Goal: Book appointment/travel/reservation

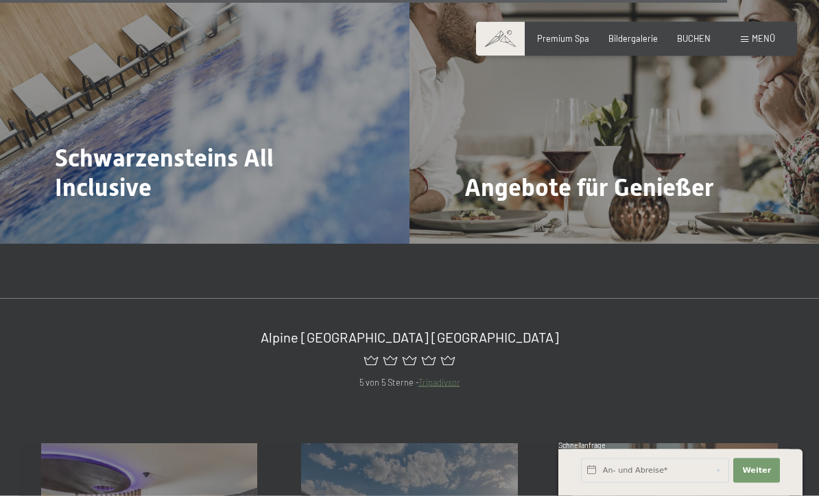
scroll to position [4364, 0]
click at [641, 483] on input "text" at bounding box center [655, 471] width 148 height 25
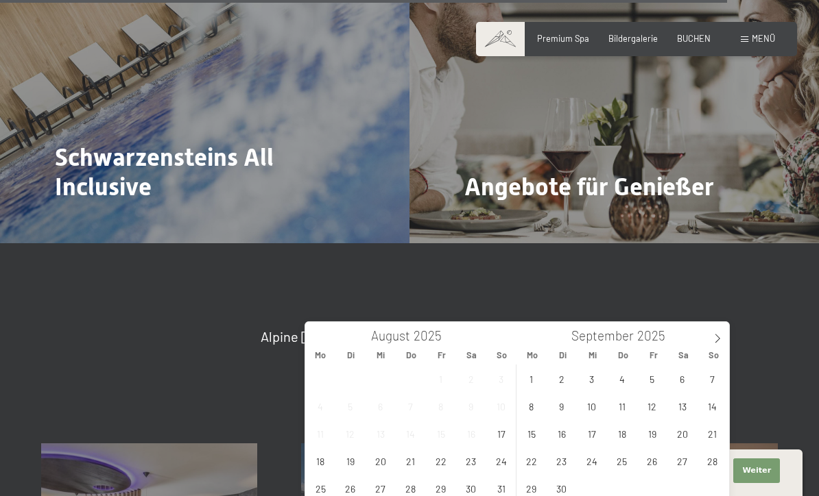
click at [708, 344] on span at bounding box center [717, 333] width 23 height 23
click at [714, 337] on icon at bounding box center [717, 339] width 10 height 10
click at [717, 344] on span at bounding box center [717, 333] width 23 height 23
click at [532, 487] on span "29" at bounding box center [531, 488] width 27 height 27
type input "Mo. 29.12.2025"
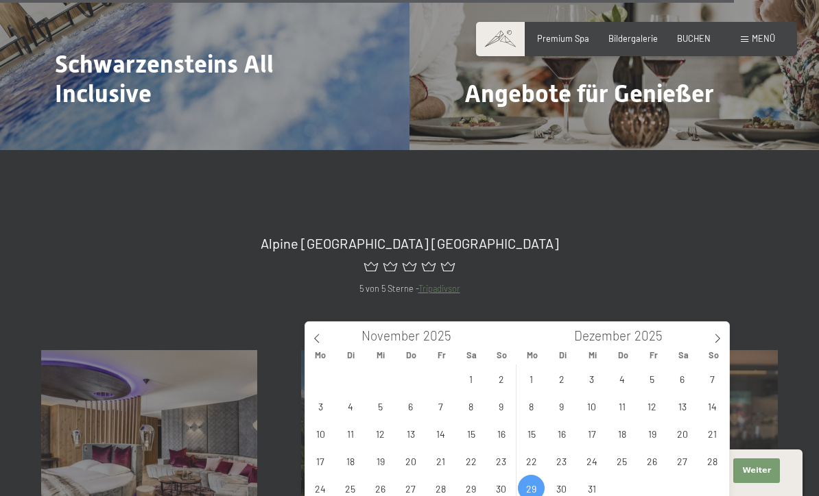
scroll to position [4455, 0]
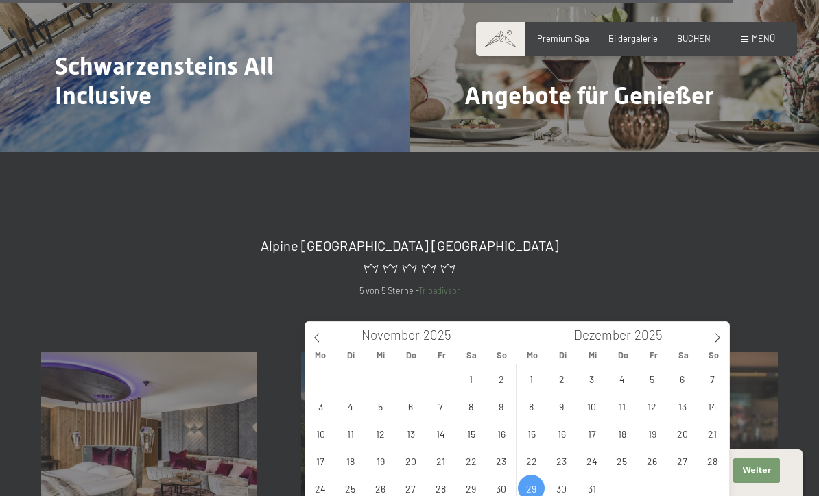
click at [714, 345] on span at bounding box center [717, 333] width 23 height 23
type input "2026"
click at [683, 374] on span "3" at bounding box center [682, 378] width 27 height 27
type input "Mo. 29.12.2025 - Sa. 03.01.2026"
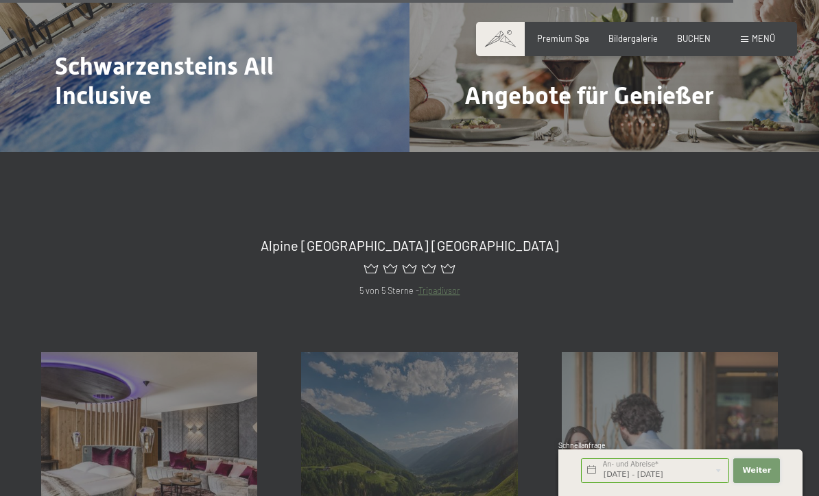
click at [765, 483] on button "Weiter Adressfelder ausblenden" at bounding box center [756, 471] width 47 height 25
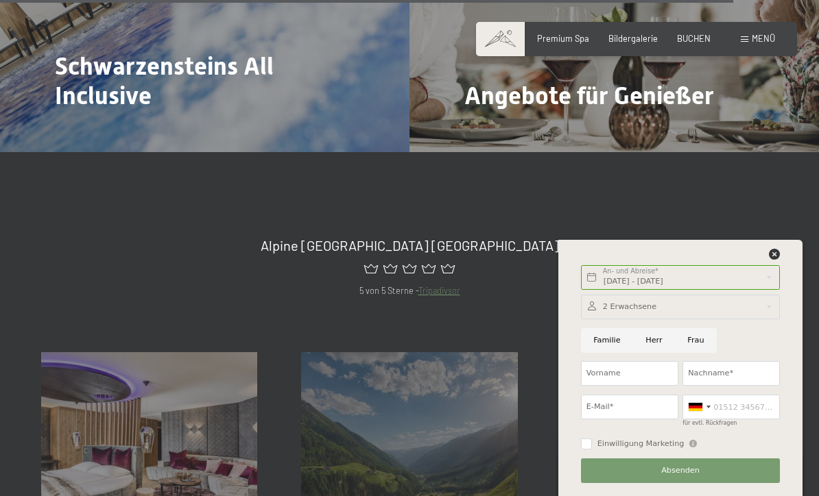
click at [714, 320] on div at bounding box center [680, 307] width 199 height 25
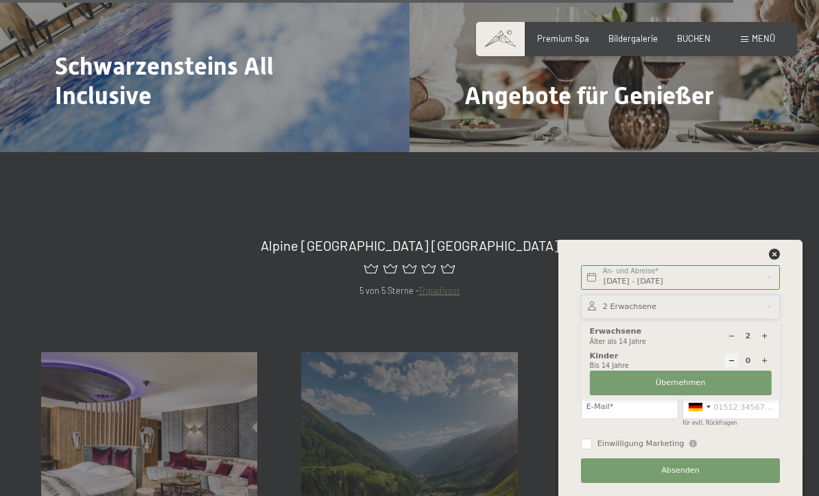
click at [765, 340] on icon at bounding box center [764, 337] width 8 height 8
click at [770, 344] on div at bounding box center [764, 337] width 14 height 14
type input "4"
click at [710, 396] on button "Übernehmen" at bounding box center [681, 383] width 182 height 25
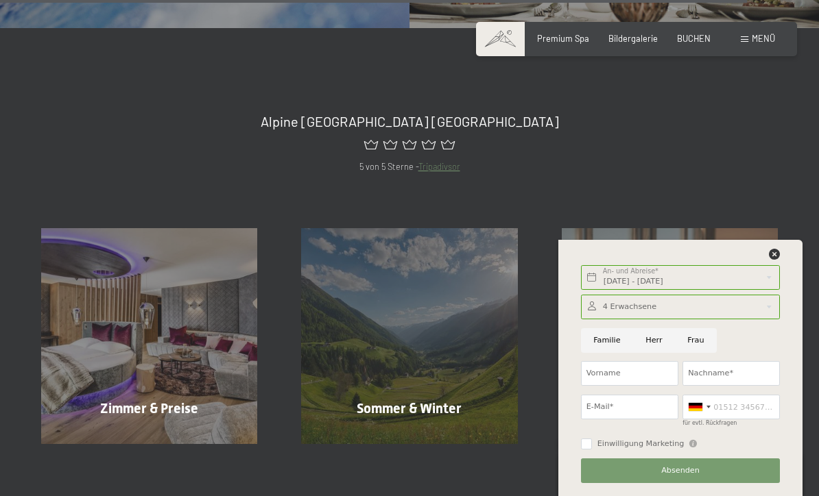
scroll to position [4578, 0]
click at [106, 331] on div "Zimmer & Preise Mehr erfahren" at bounding box center [149, 337] width 260 height 216
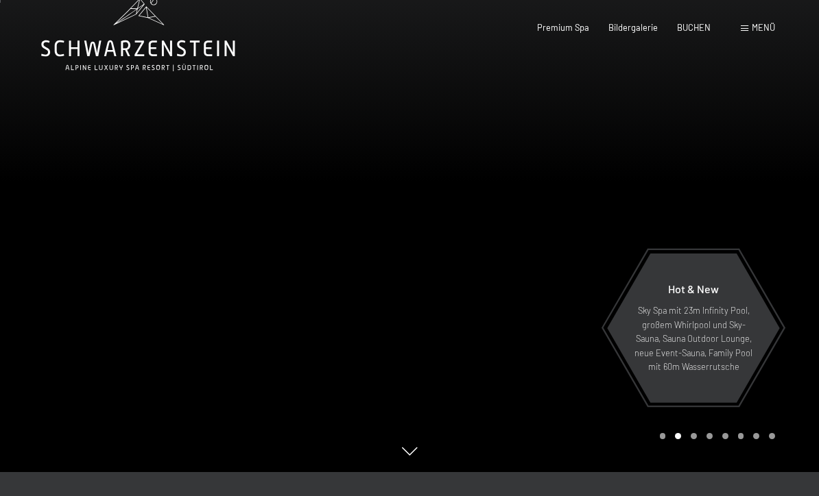
scroll to position [25, 0]
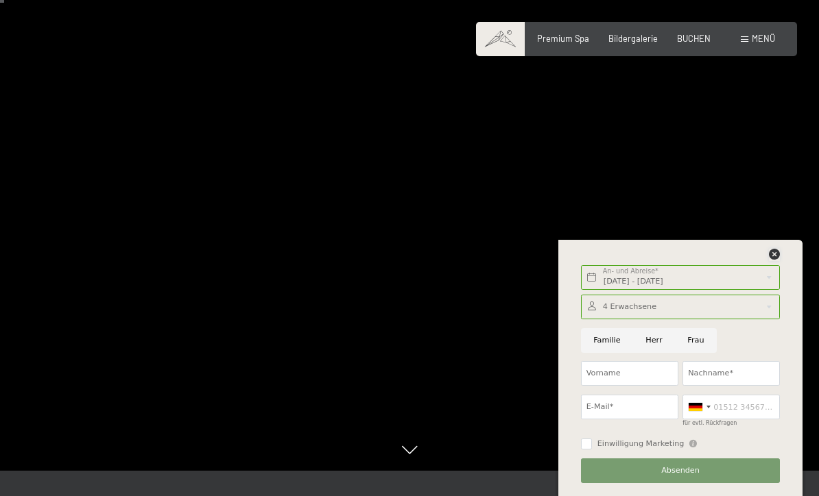
click at [780, 249] on icon at bounding box center [774, 254] width 11 height 11
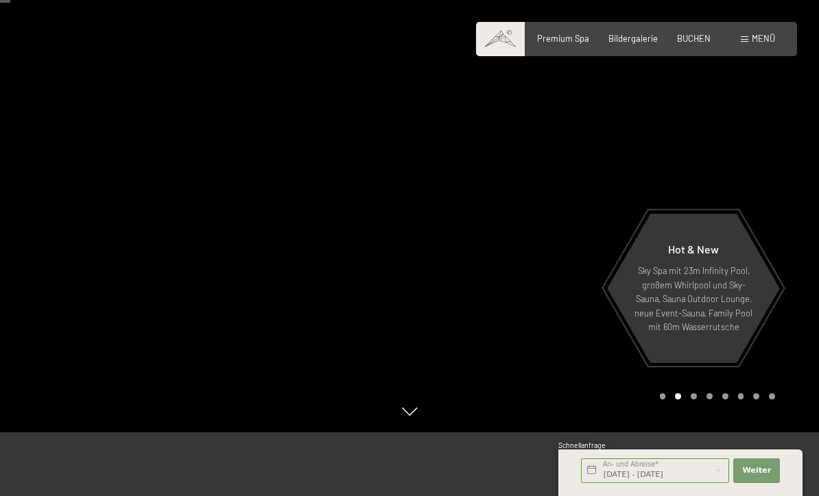
scroll to position [63, 0]
click at [407, 433] on div at bounding box center [204, 185] width 409 height 496
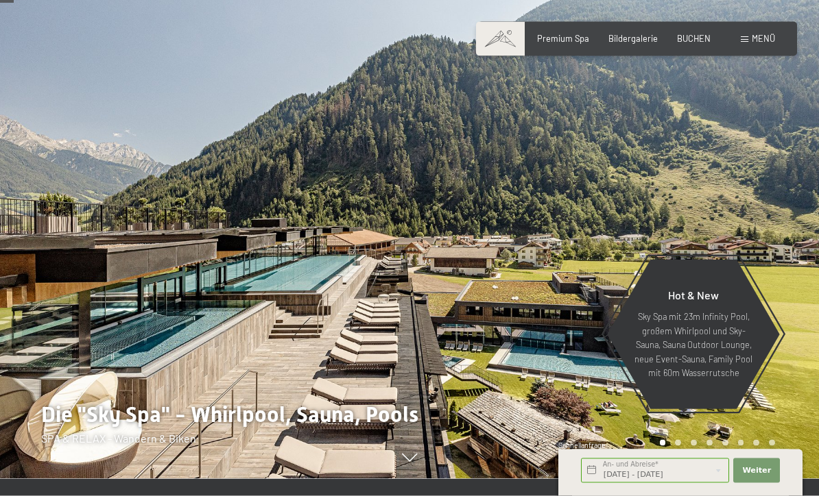
scroll to position [0, 0]
